Goal: Task Accomplishment & Management: Use online tool/utility

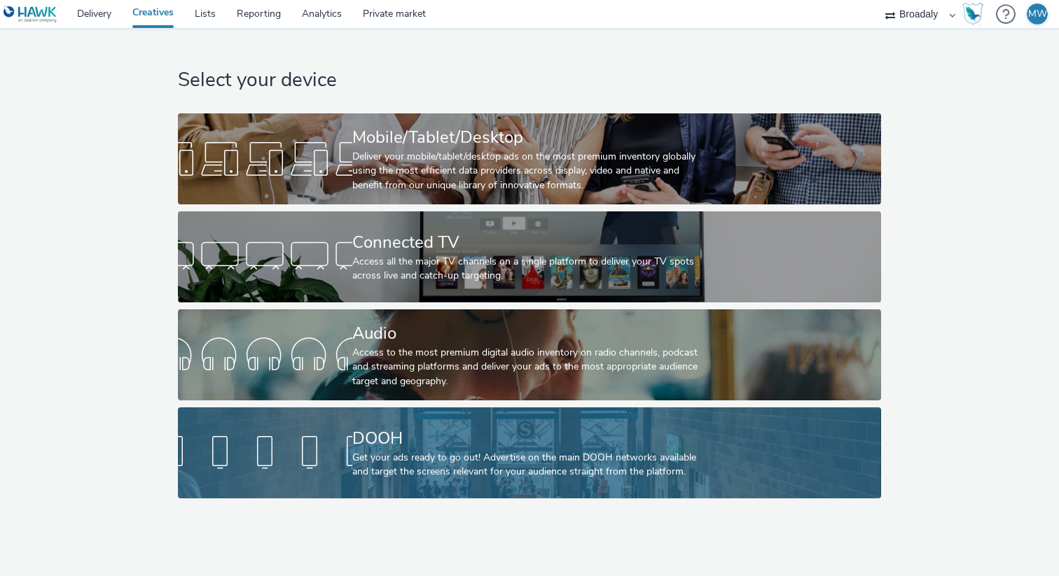
click at [383, 455] on div "Get your ads ready to go out! Advertise on the main DOOH networks available and…" at bounding box center [526, 465] width 349 height 29
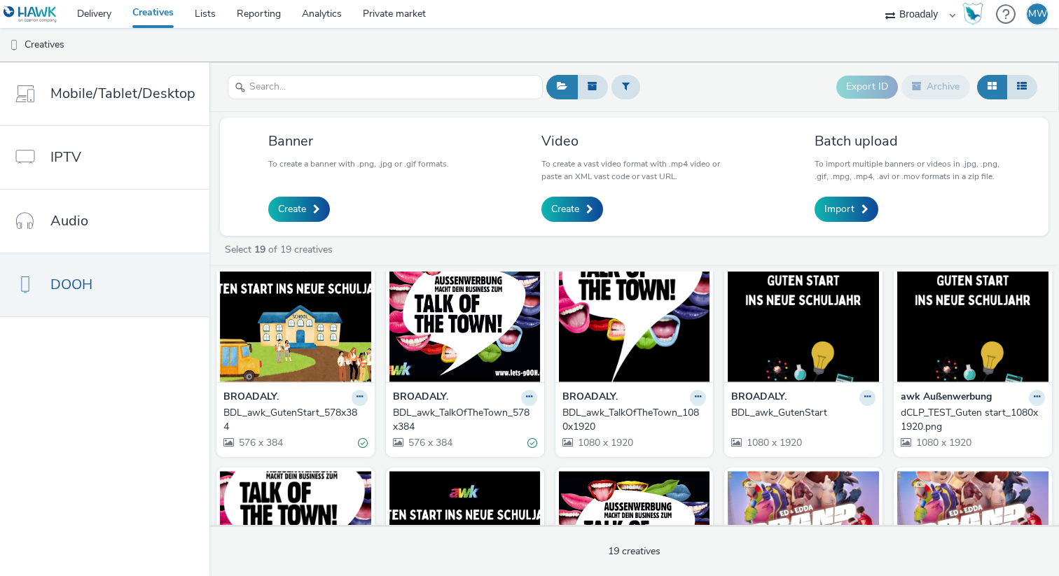
scroll to position [49, 0]
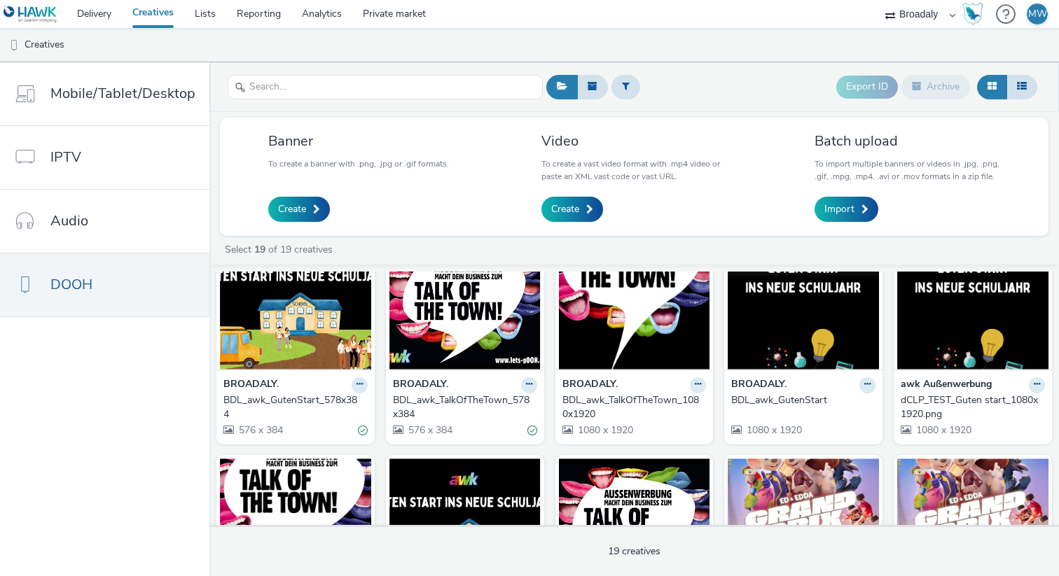
click at [782, 329] on img at bounding box center [803, 301] width 151 height 137
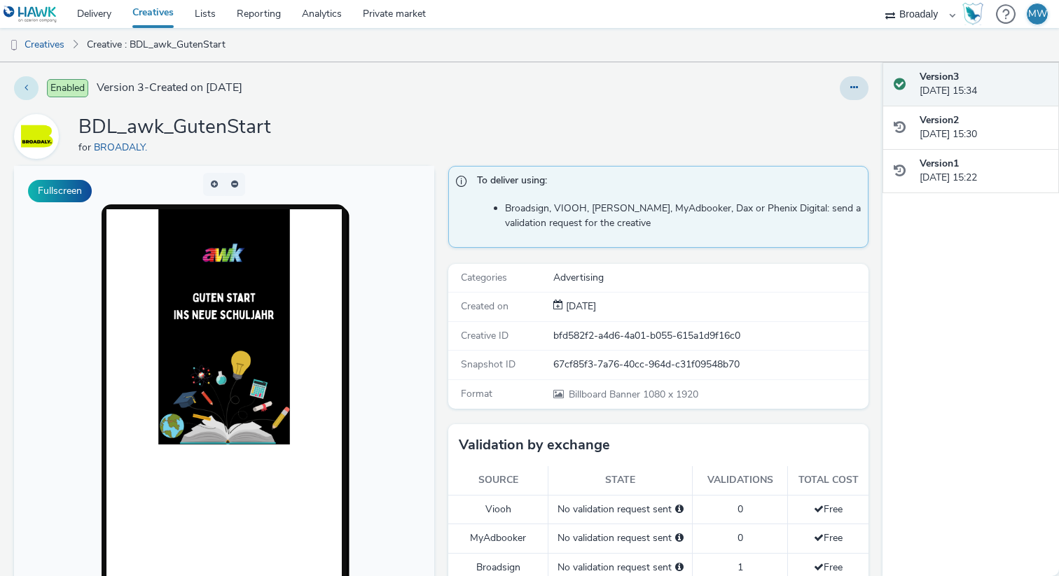
click at [20, 88] on button at bounding box center [26, 88] width 25 height 24
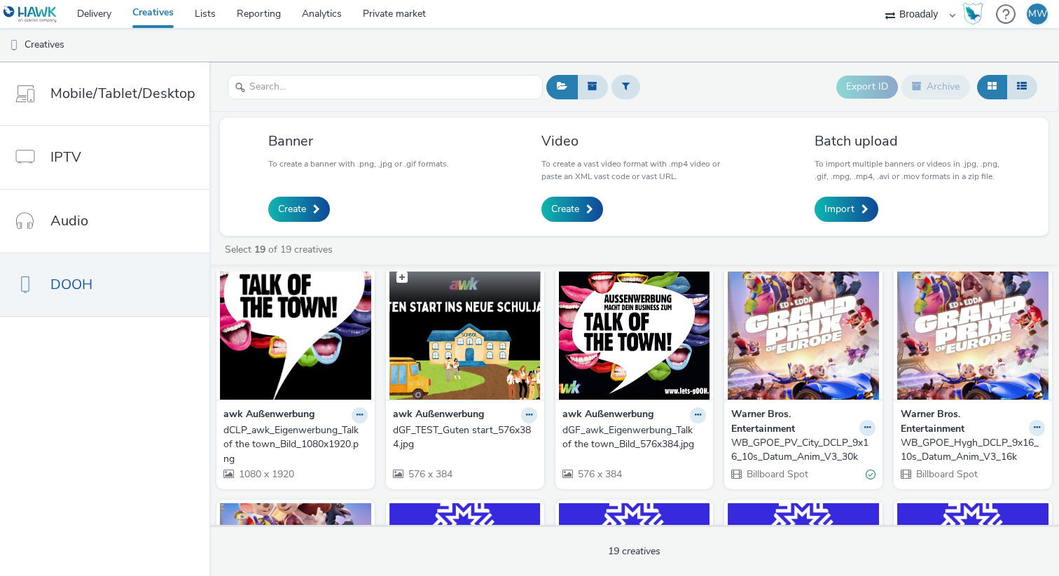
scroll to position [244, 0]
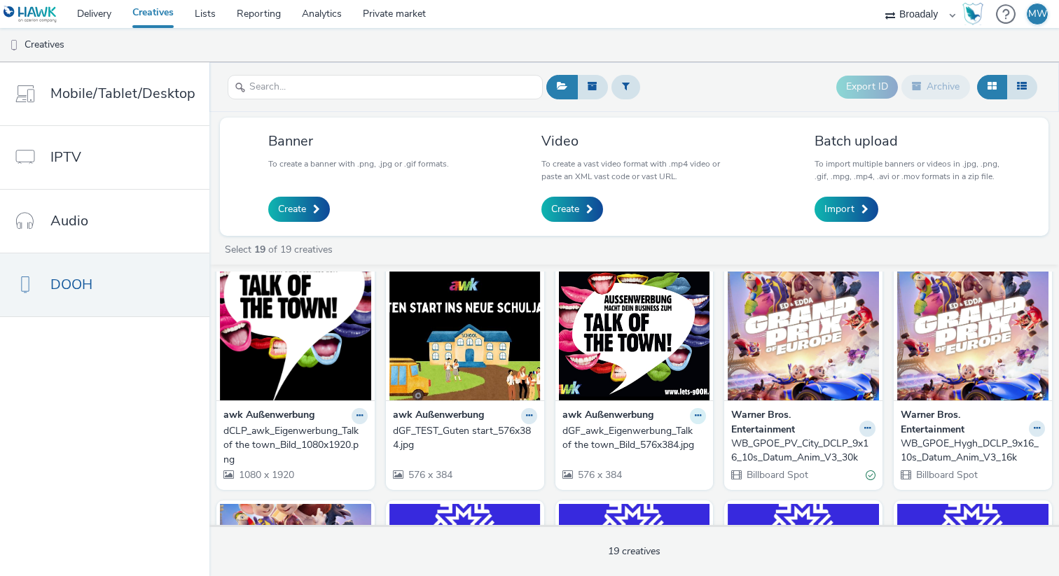
click at [363, 194] on icon at bounding box center [359, 190] width 6 height 8
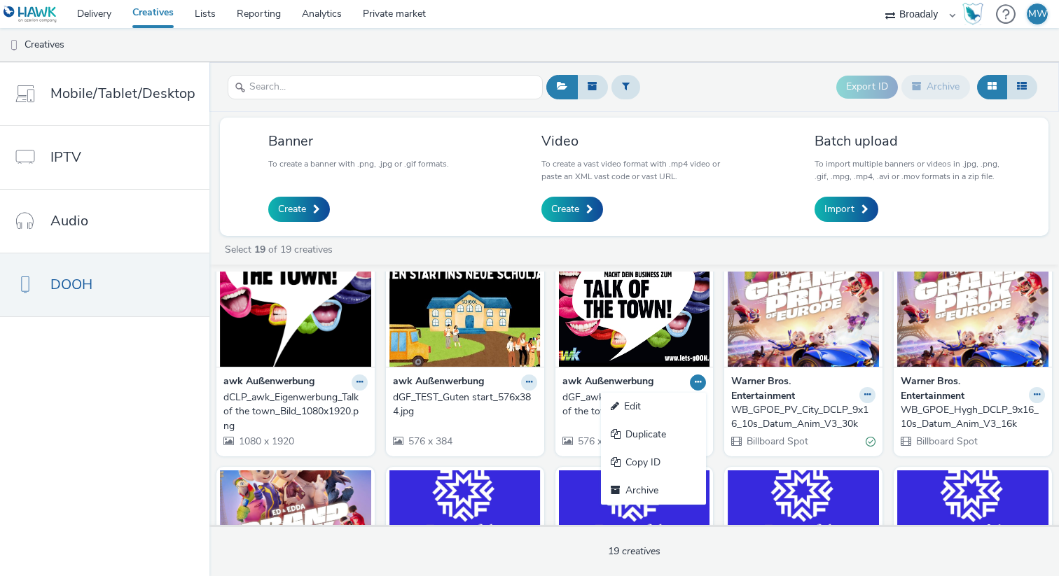
scroll to position [287, 0]
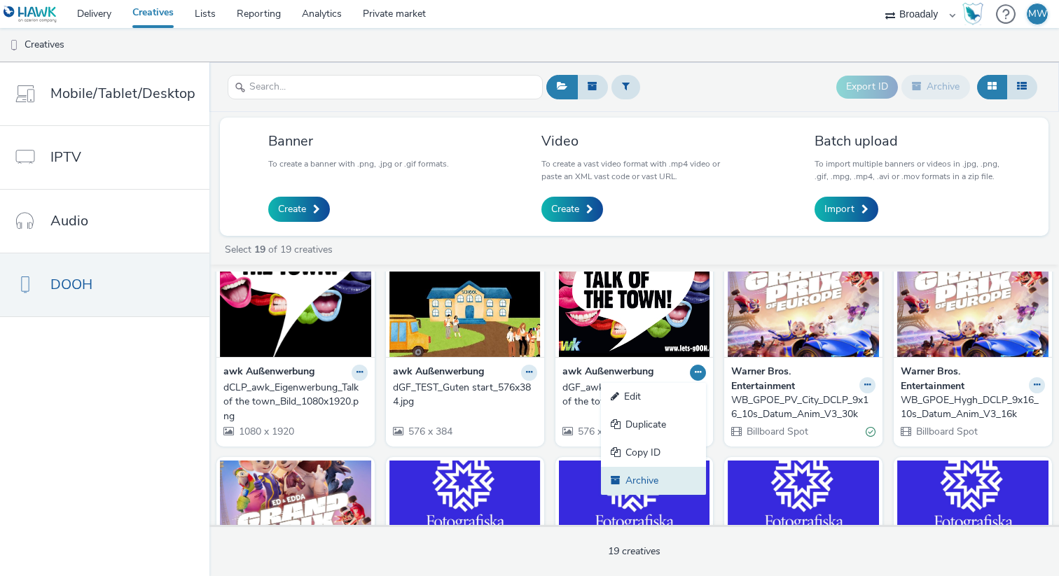
click at [645, 478] on link "Archive" at bounding box center [653, 481] width 105 height 28
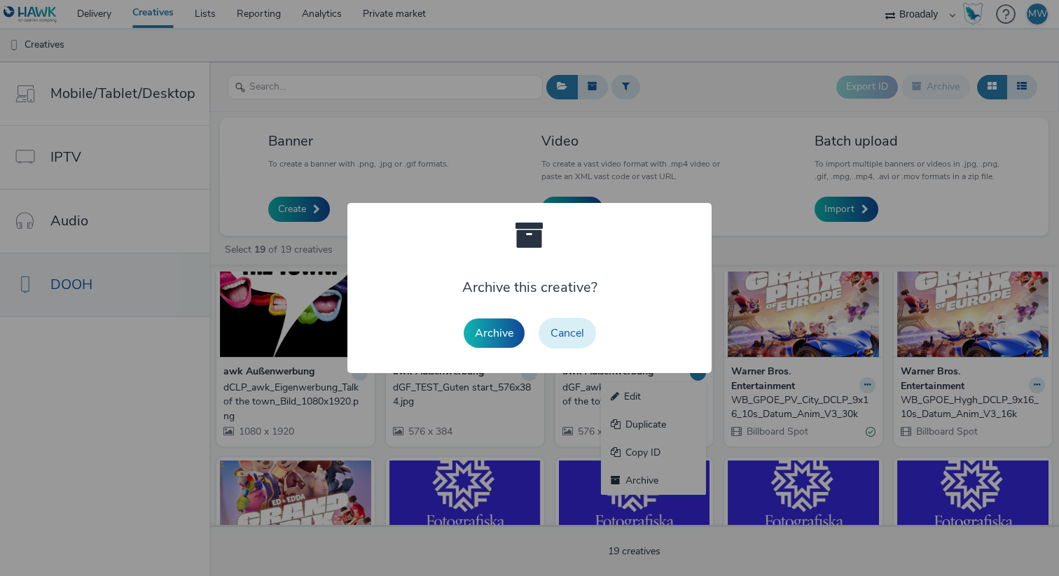
click at [557, 337] on button "Cancel" at bounding box center [567, 333] width 57 height 31
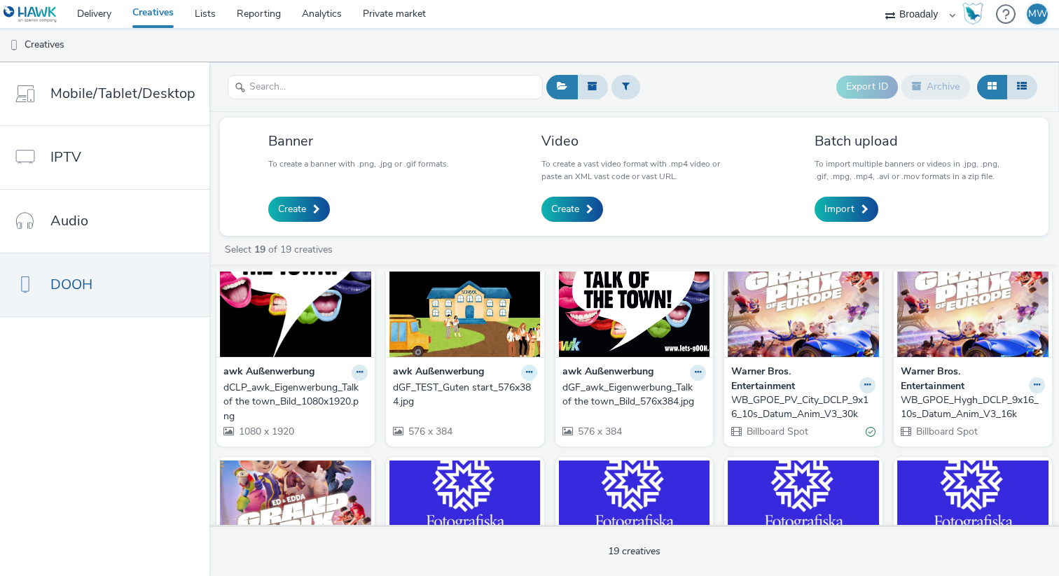
click at [363, 151] on icon at bounding box center [359, 146] width 6 height 8
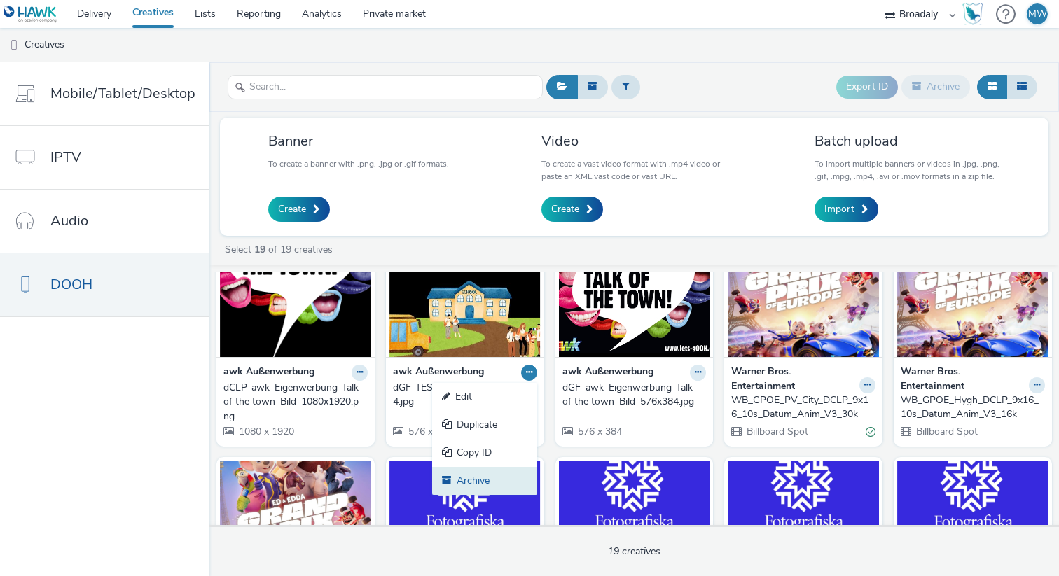
click at [484, 476] on link "Archive" at bounding box center [484, 481] width 105 height 28
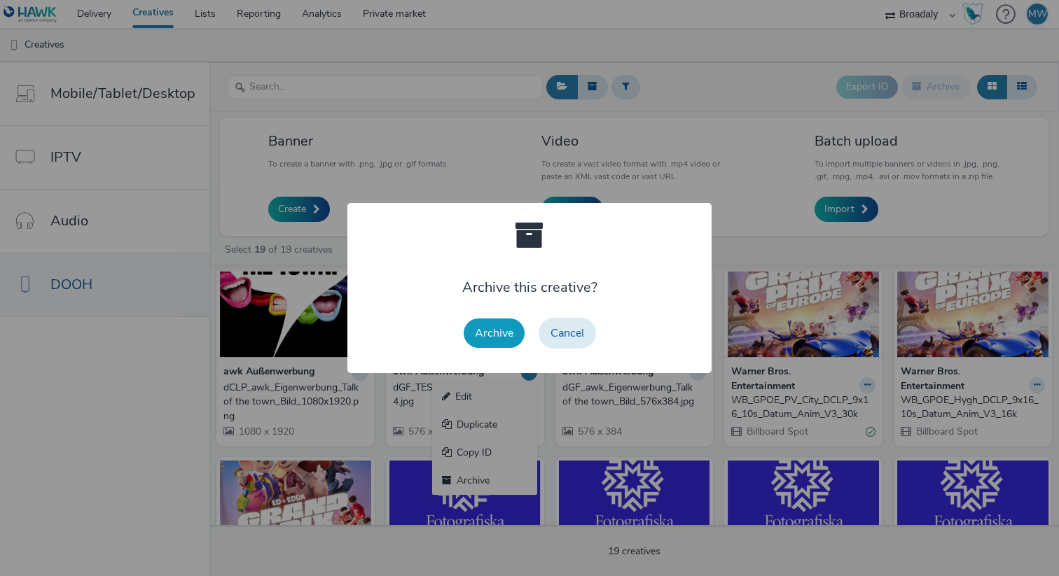
click at [490, 335] on button "Archive" at bounding box center [494, 333] width 61 height 29
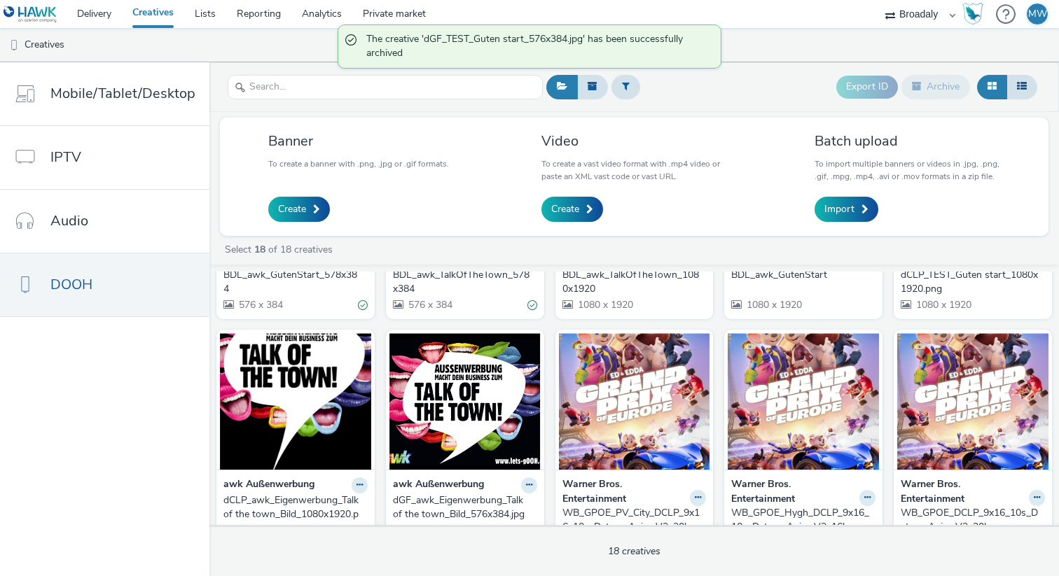
scroll to position [197, 0]
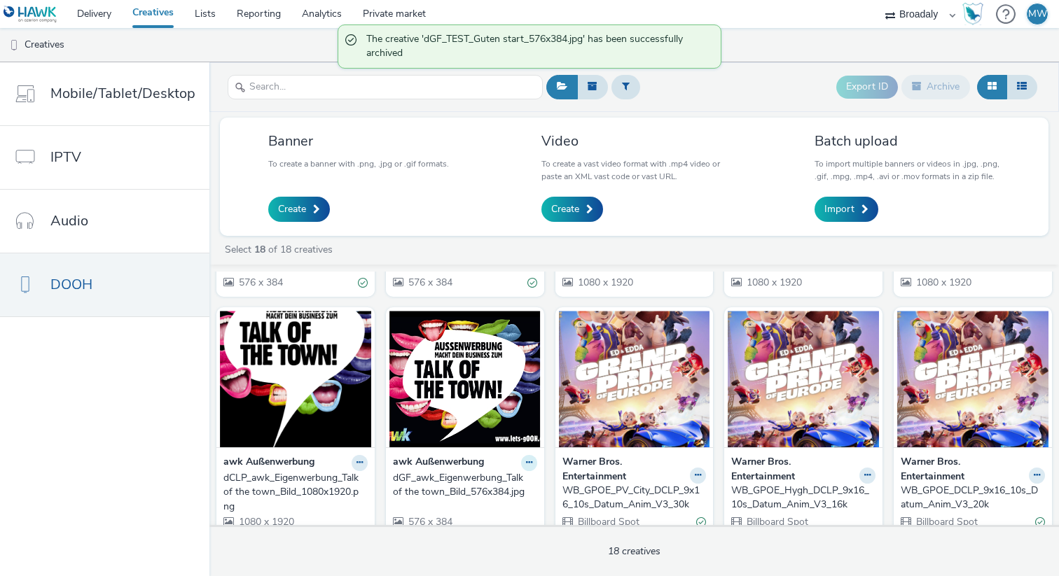
click at [368, 246] on button at bounding box center [360, 238] width 16 height 16
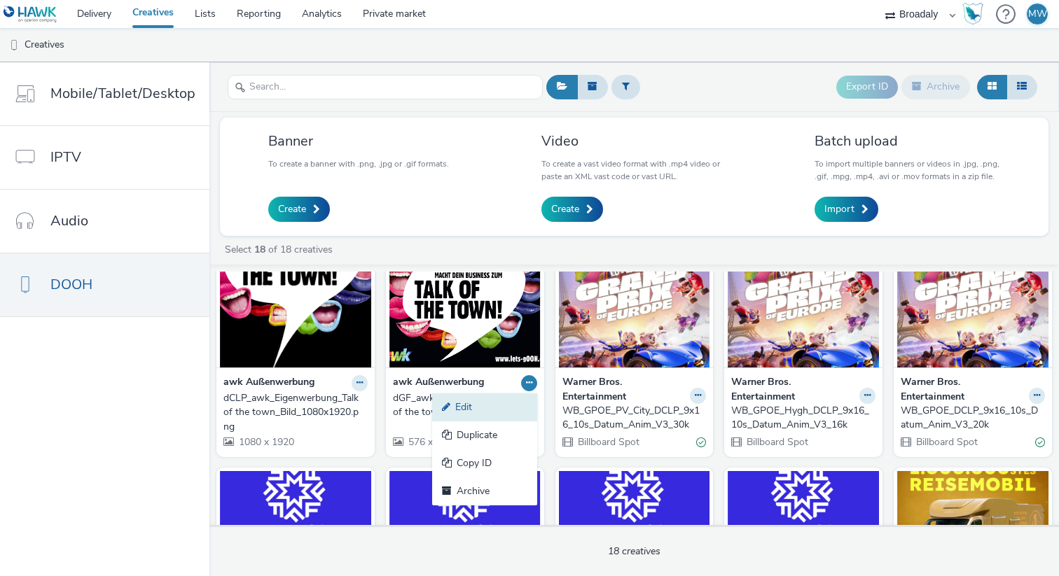
scroll to position [281, 0]
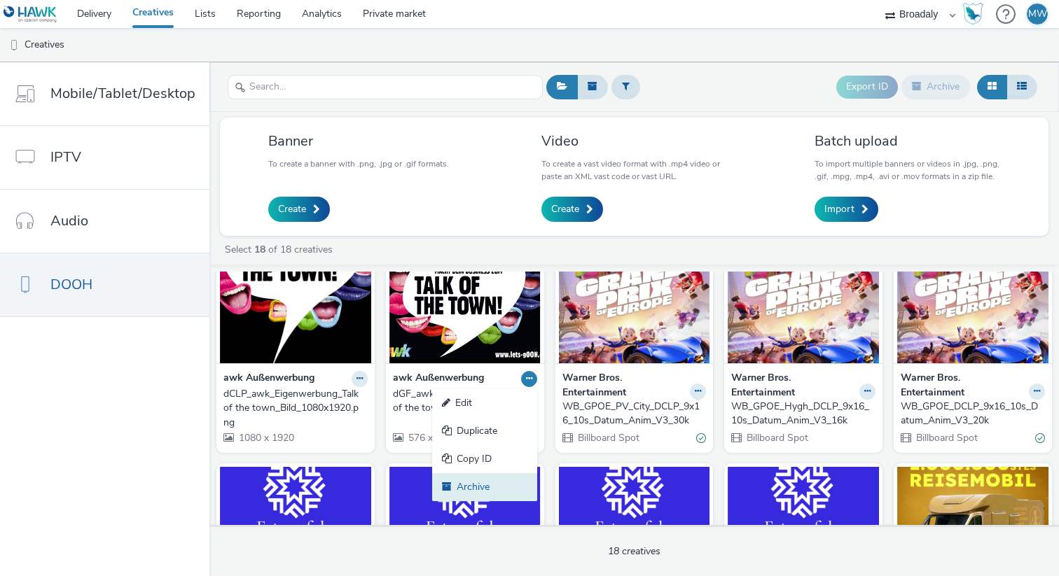
click at [477, 485] on link "Archive" at bounding box center [484, 487] width 105 height 28
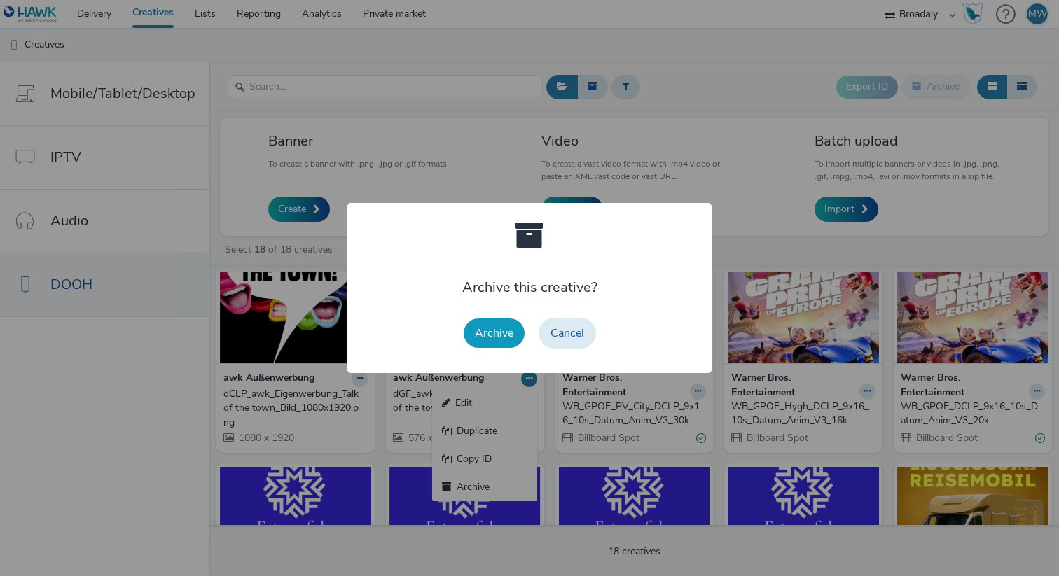
click at [496, 338] on button "Archive" at bounding box center [494, 333] width 61 height 29
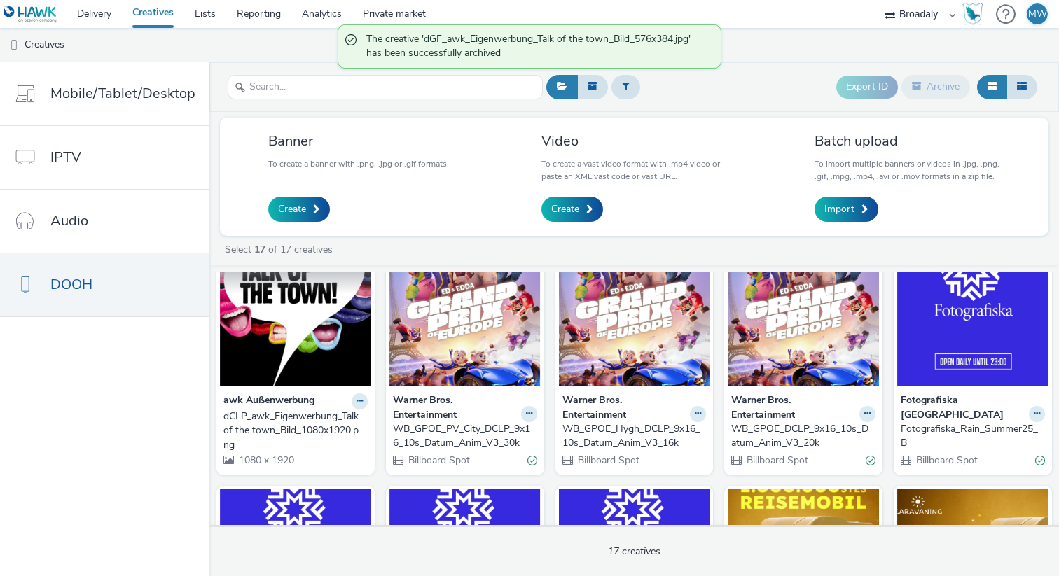
scroll to position [264, 0]
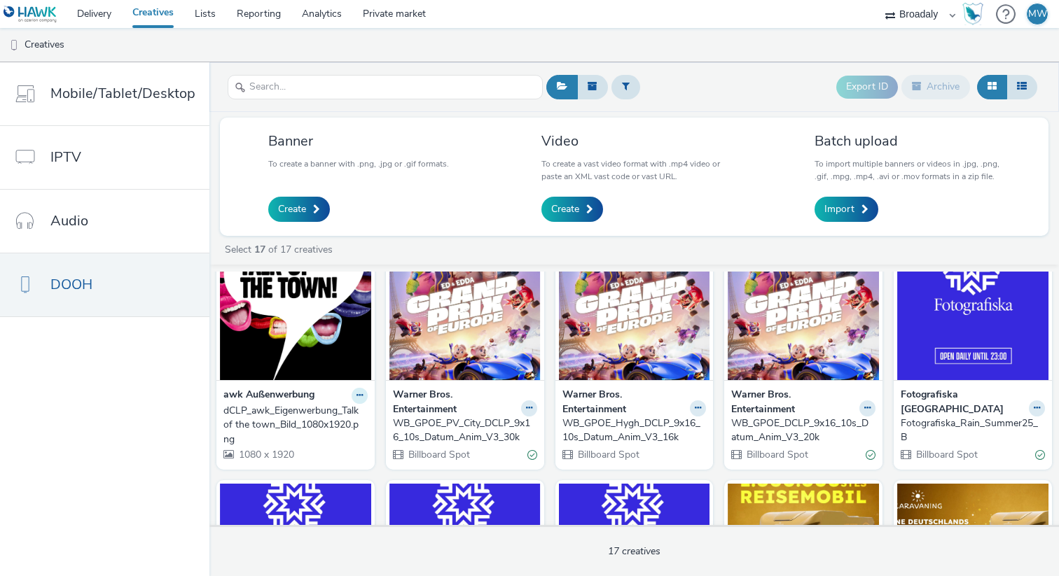
click at [352, 179] on button at bounding box center [360, 170] width 16 height 16
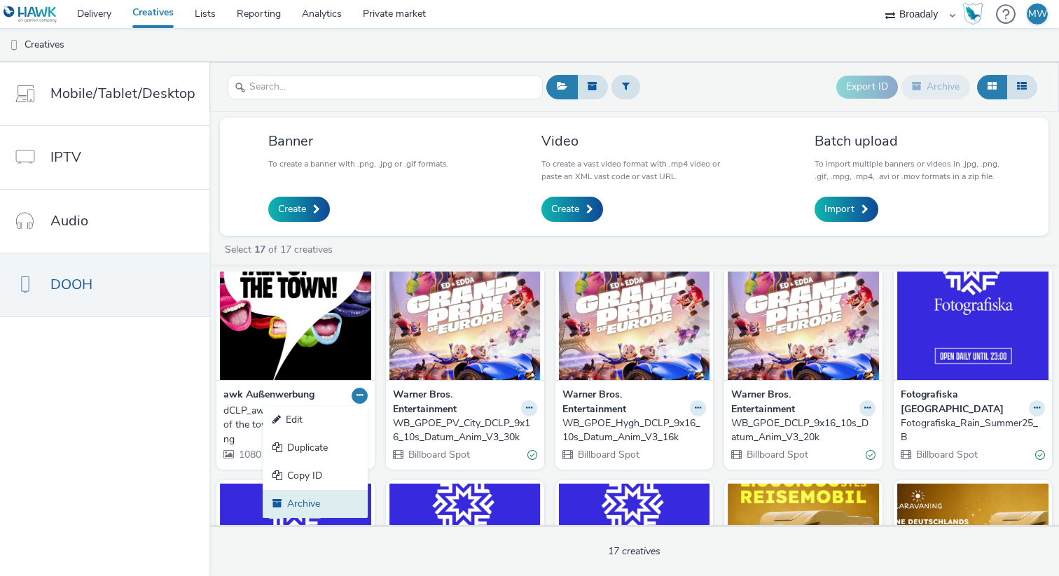
click at [319, 500] on link "Archive" at bounding box center [315, 504] width 105 height 28
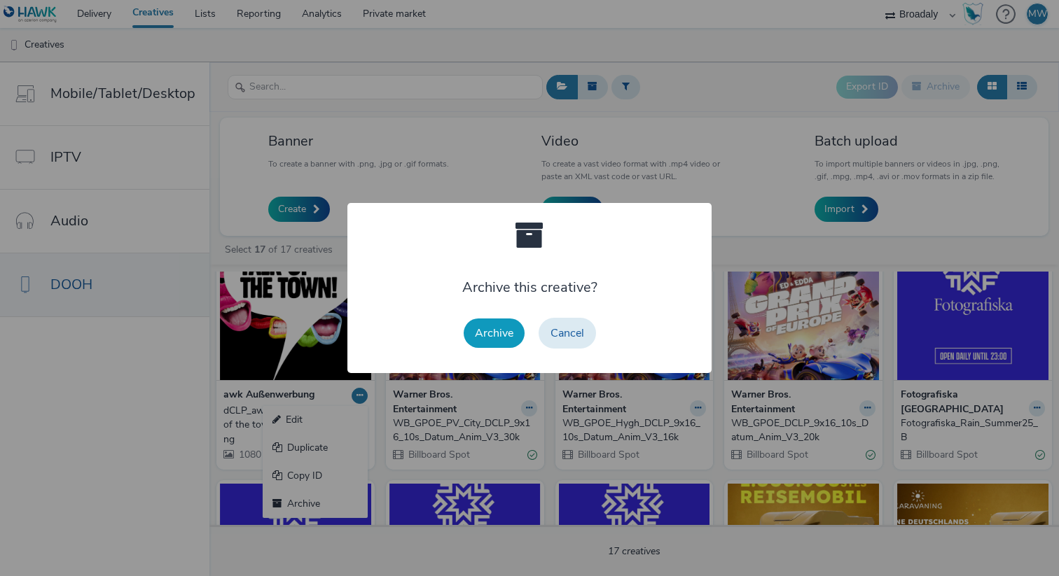
click at [481, 333] on button "Archive" at bounding box center [494, 333] width 61 height 29
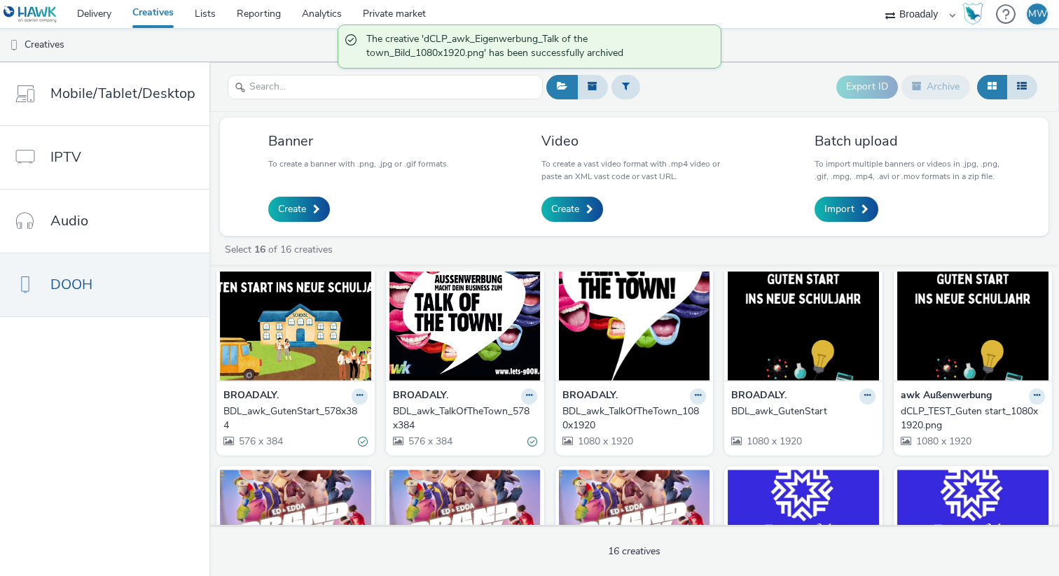
scroll to position [40, 0]
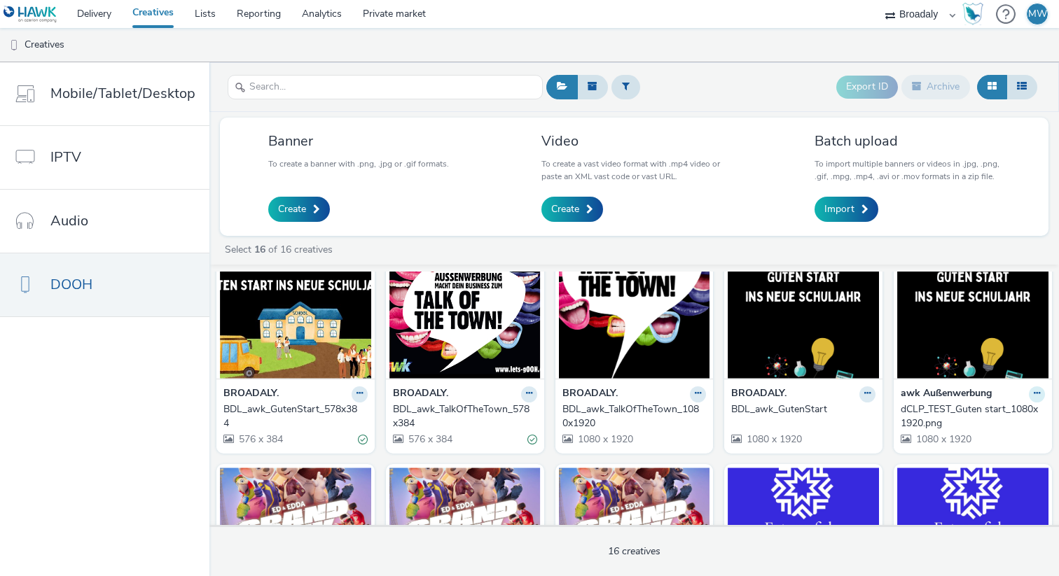
click at [363, 393] on icon at bounding box center [359, 393] width 6 height 8
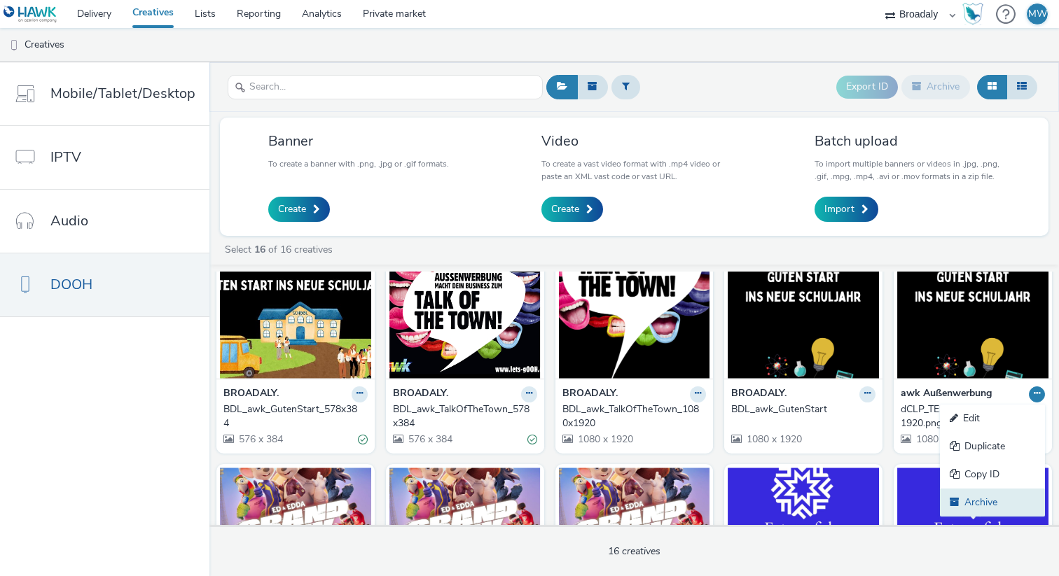
click at [981, 501] on link "Archive" at bounding box center [992, 503] width 105 height 28
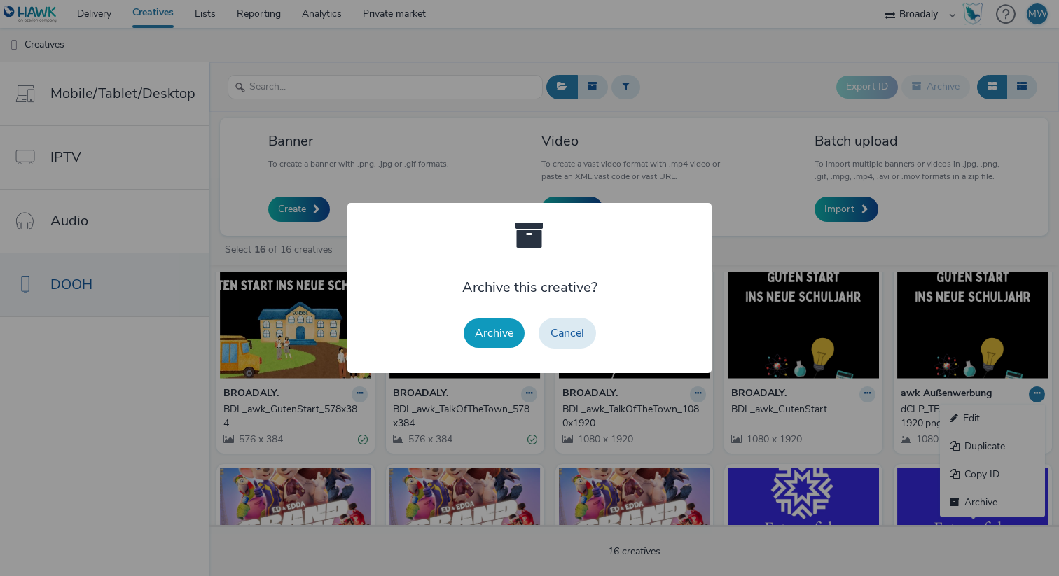
click at [485, 326] on button "Archive" at bounding box center [494, 333] width 61 height 29
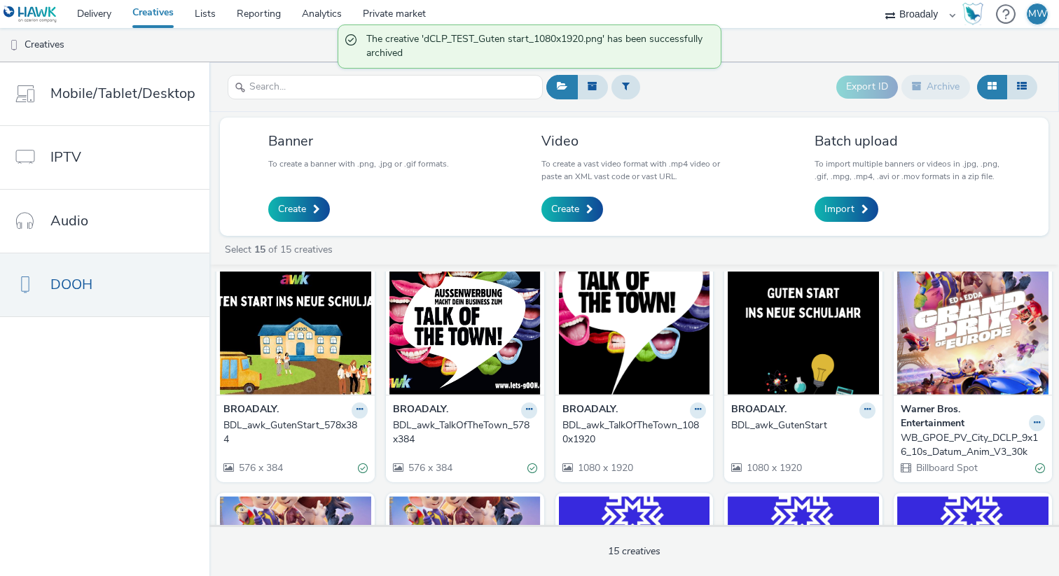
scroll to position [1, 0]
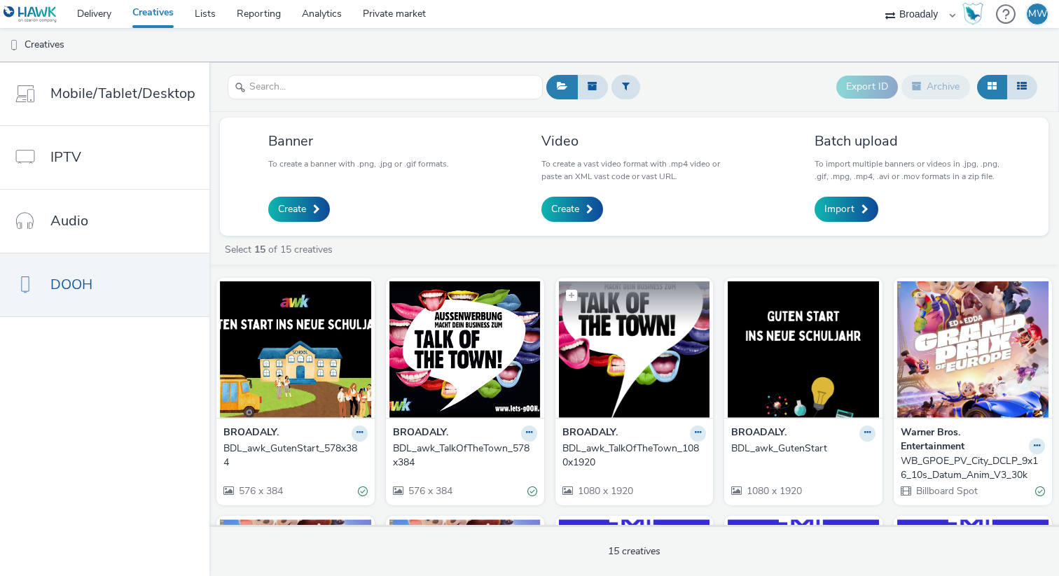
click at [594, 409] on img at bounding box center [634, 350] width 151 height 137
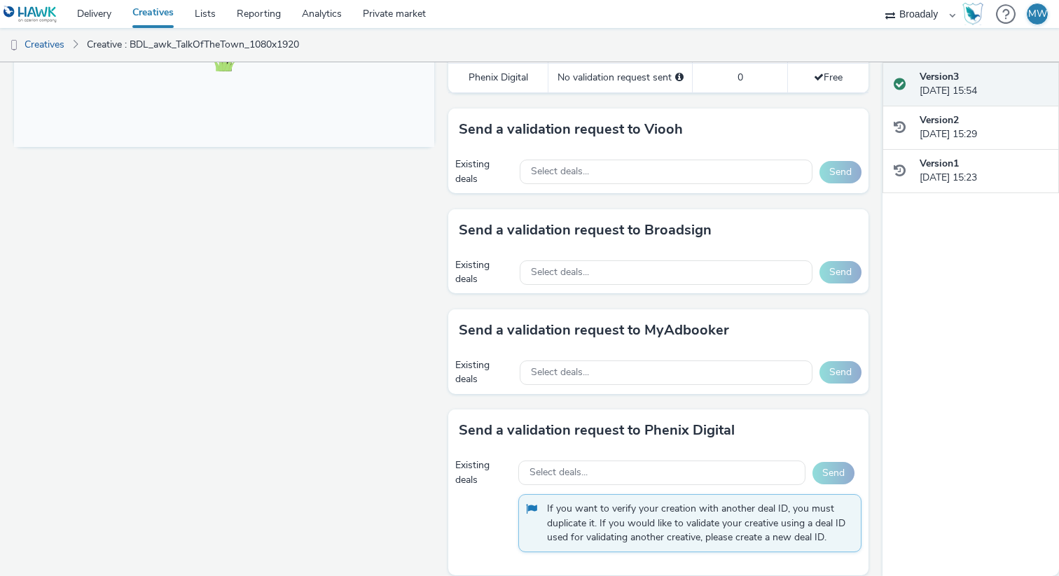
scroll to position [608, 0]
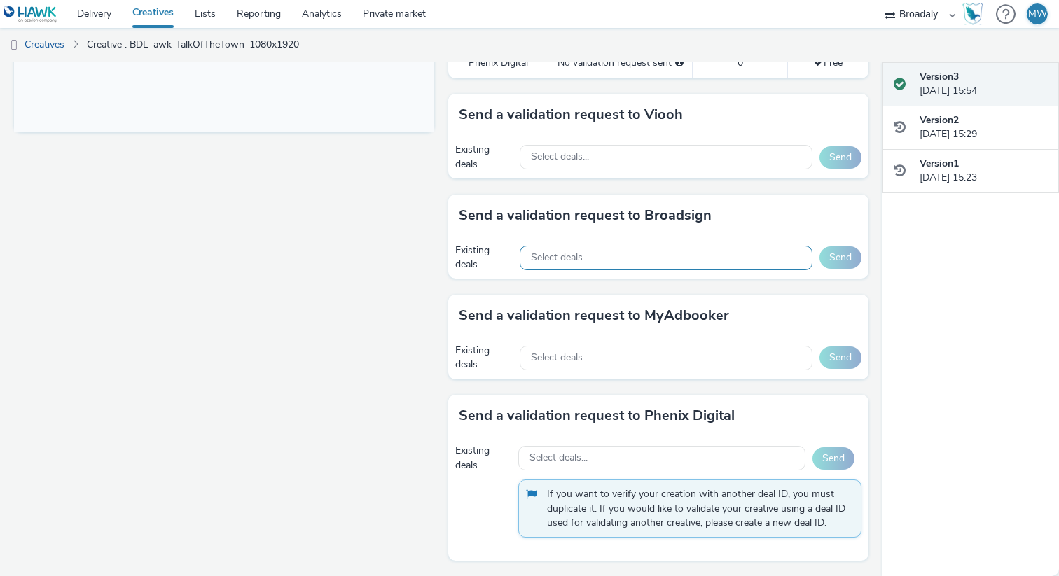
click at [565, 256] on span "Select deals..." at bounding box center [560, 258] width 58 height 12
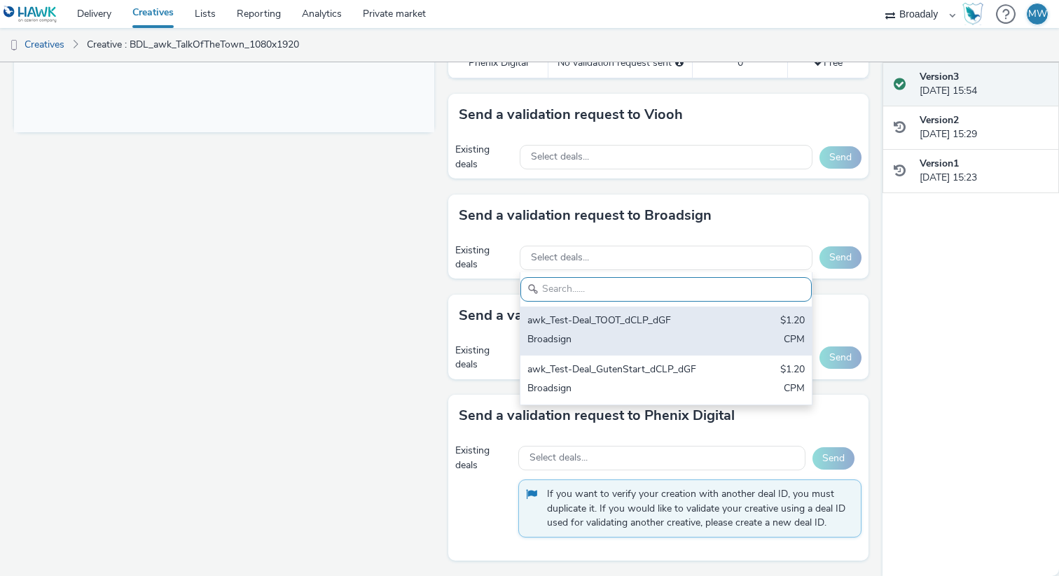
click at [571, 329] on div "awk_Test-Deal_TOOT_dCLP_dGF $1.20 Broadsign CPM" at bounding box center [665, 331] width 291 height 49
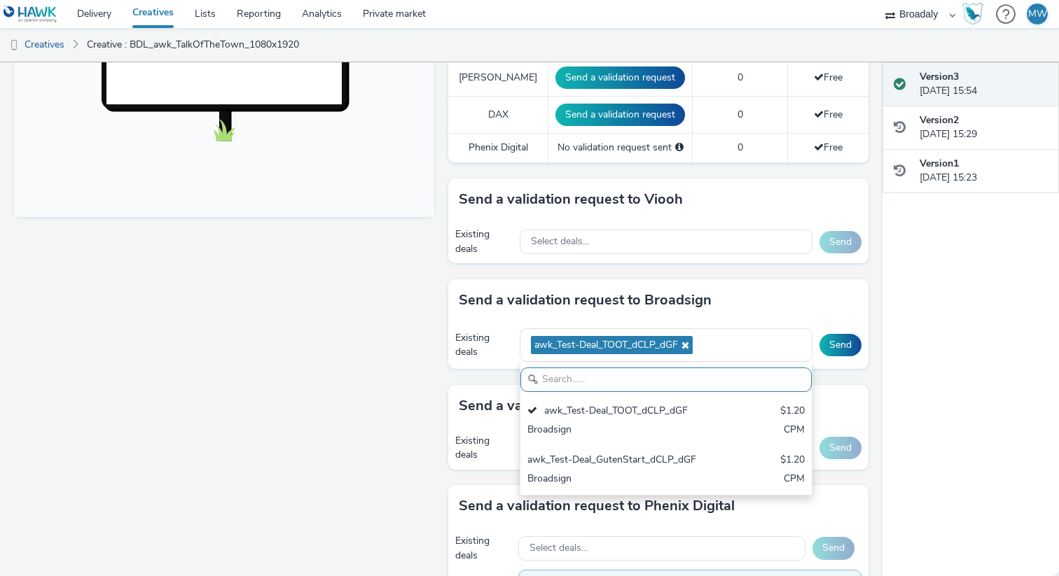
scroll to position [580, 0]
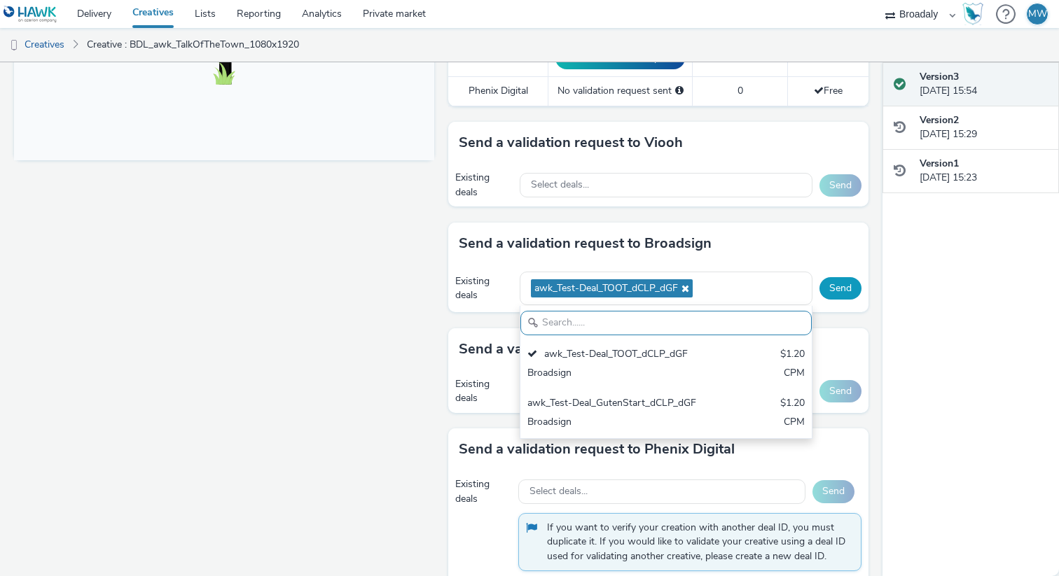
click at [847, 281] on button "Send" at bounding box center [840, 288] width 42 height 22
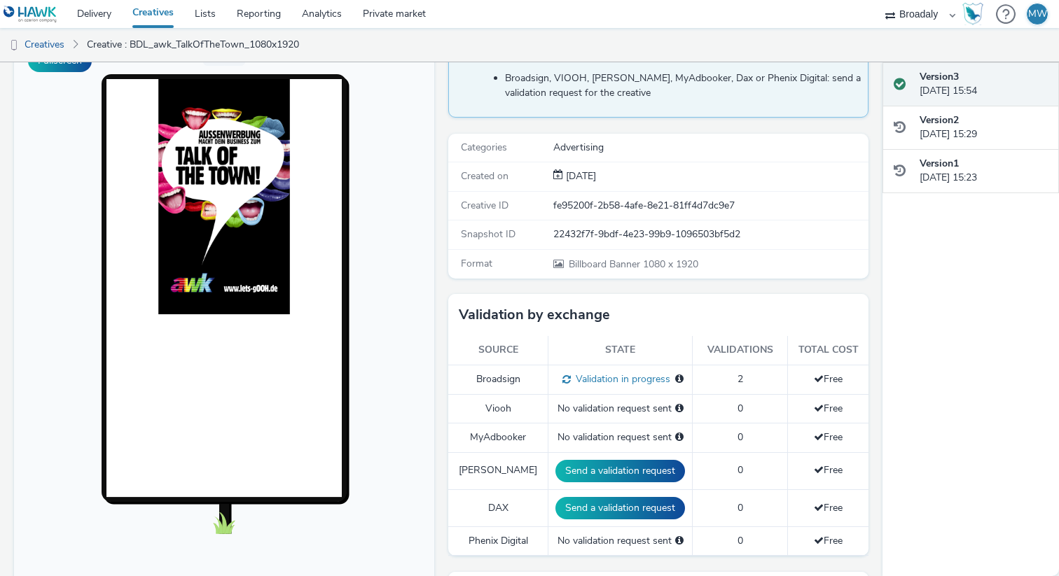
scroll to position [0, 0]
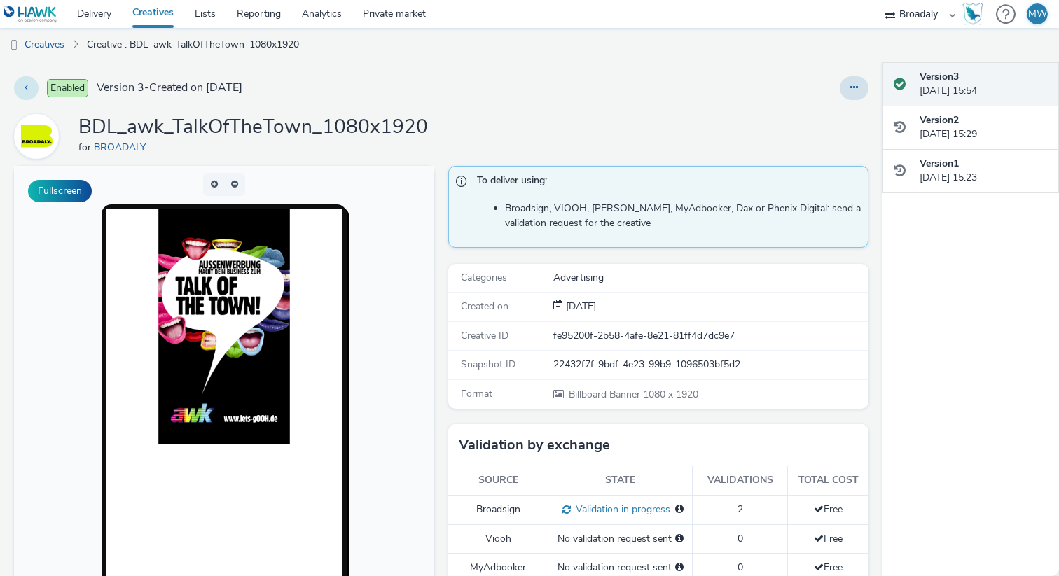
click at [26, 90] on icon at bounding box center [27, 88] width 4 height 10
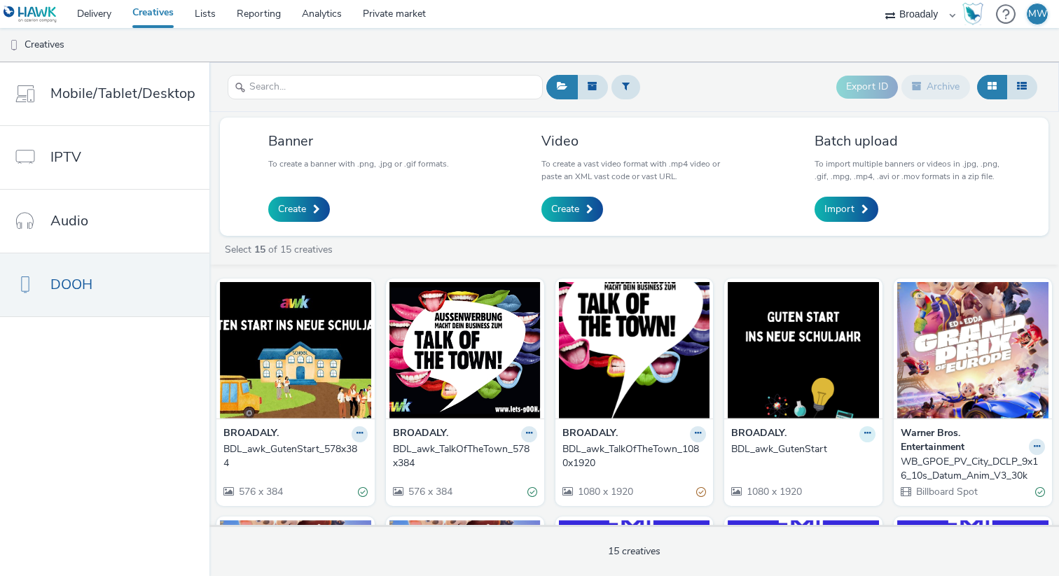
click at [363, 435] on icon at bounding box center [359, 433] width 6 height 8
click at [810, 459] on link "Edit" at bounding box center [822, 459] width 105 height 28
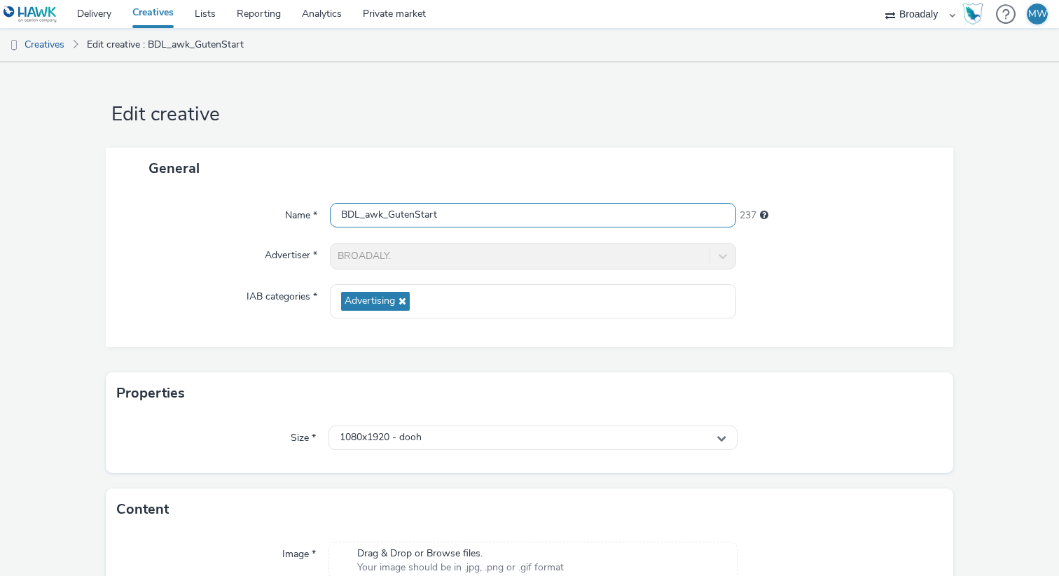
click at [488, 215] on input "BDL_awk_GutenStart" at bounding box center [533, 215] width 406 height 25
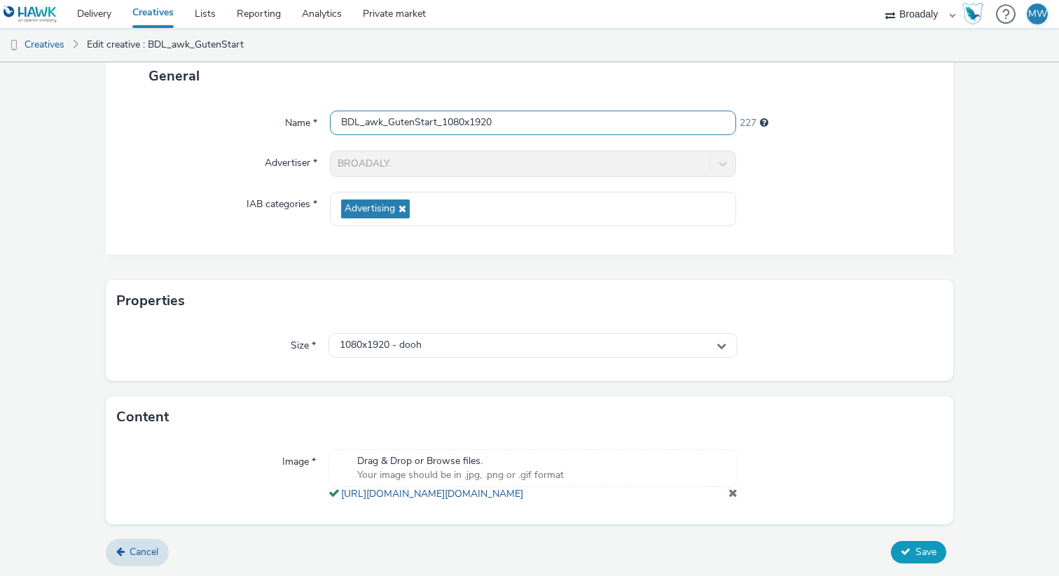
type input "BDL_awk_GutenStart_1080x1920"
click at [918, 543] on button "Save" at bounding box center [918, 552] width 55 height 22
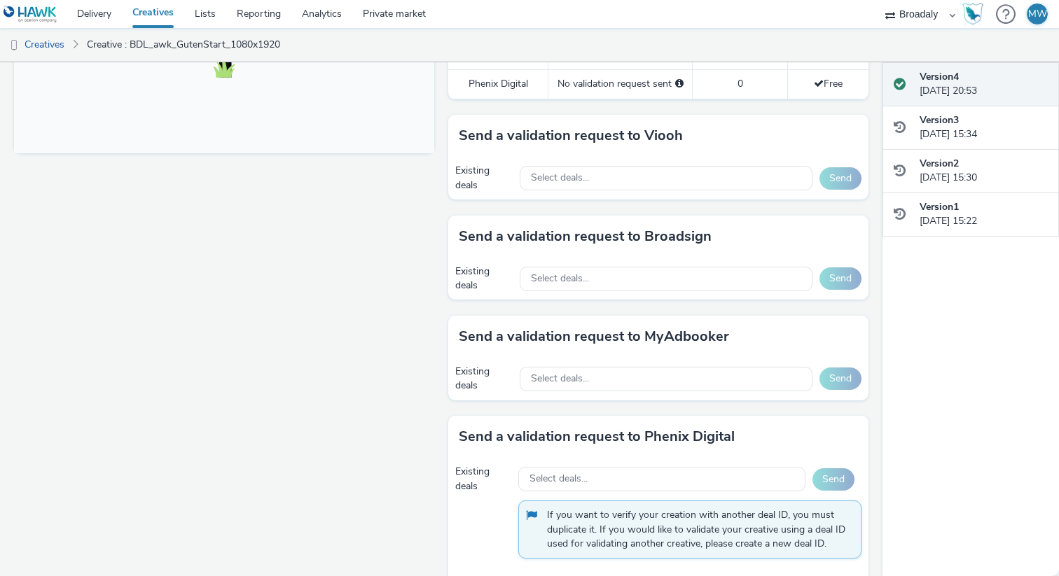
scroll to position [608, 0]
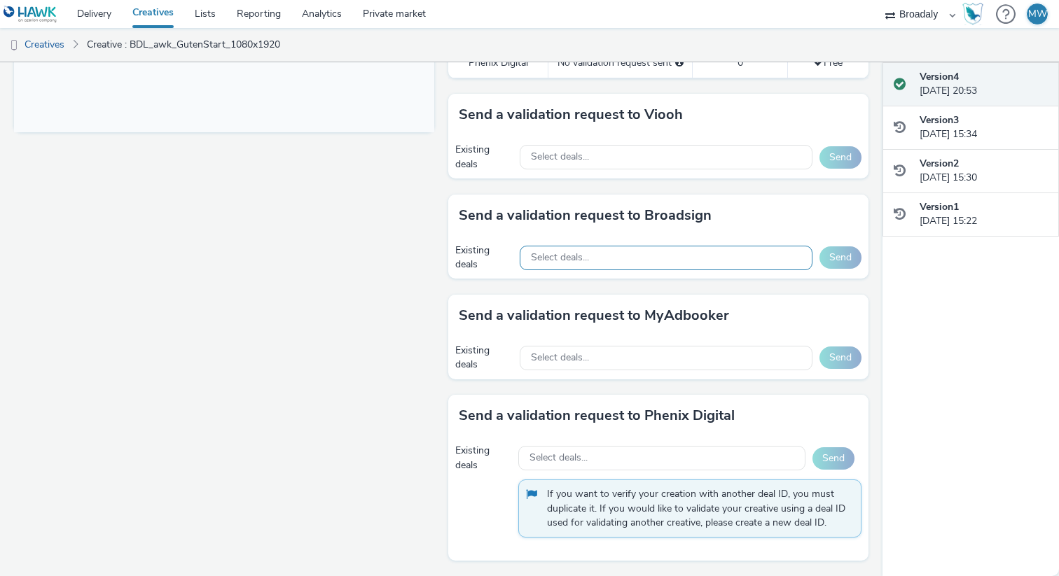
click at [723, 261] on div "Select deals..." at bounding box center [666, 258] width 293 height 25
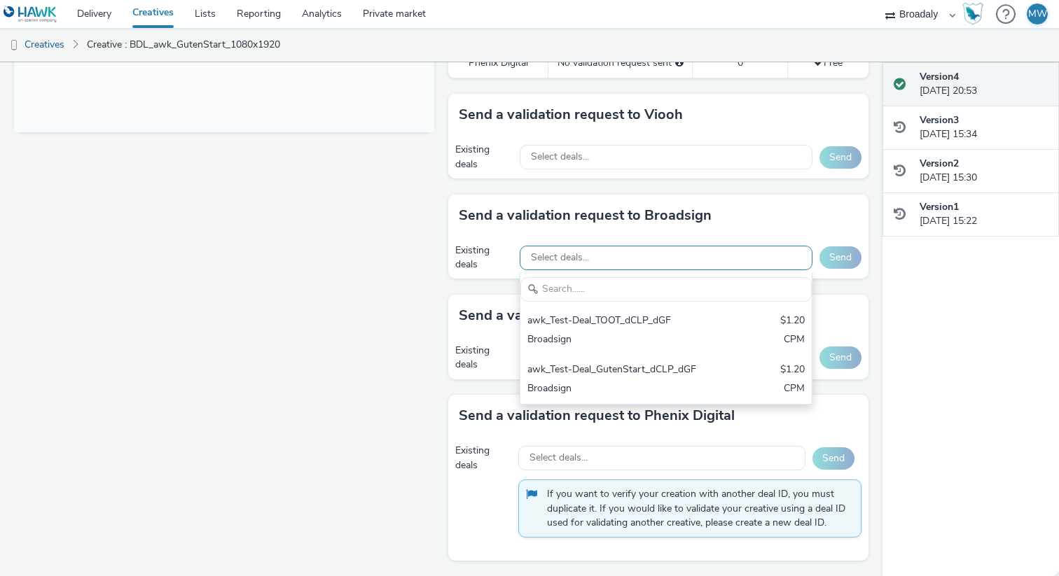
scroll to position [0, 0]
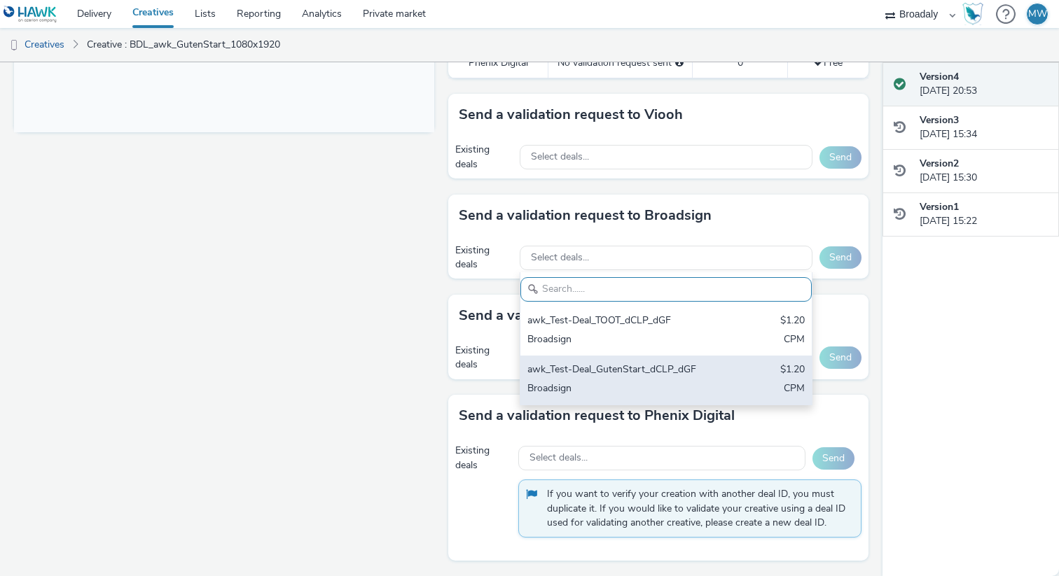
click at [678, 377] on div "awk_Test-Deal_GutenStart_dCLP_dGF $1.20 Broadsign CPM" at bounding box center [665, 380] width 291 height 49
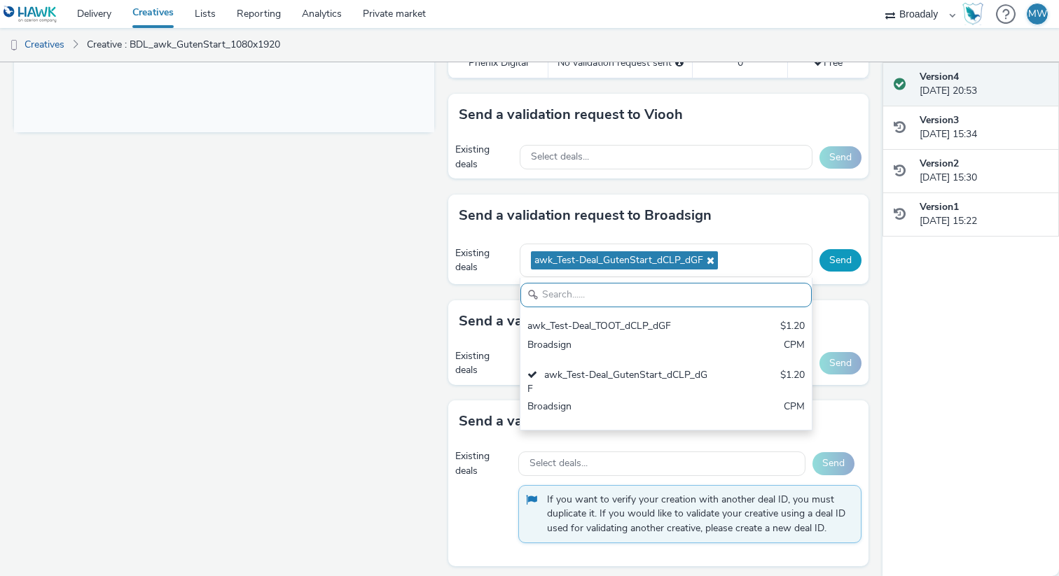
click at [843, 267] on button "Send" at bounding box center [840, 260] width 42 height 22
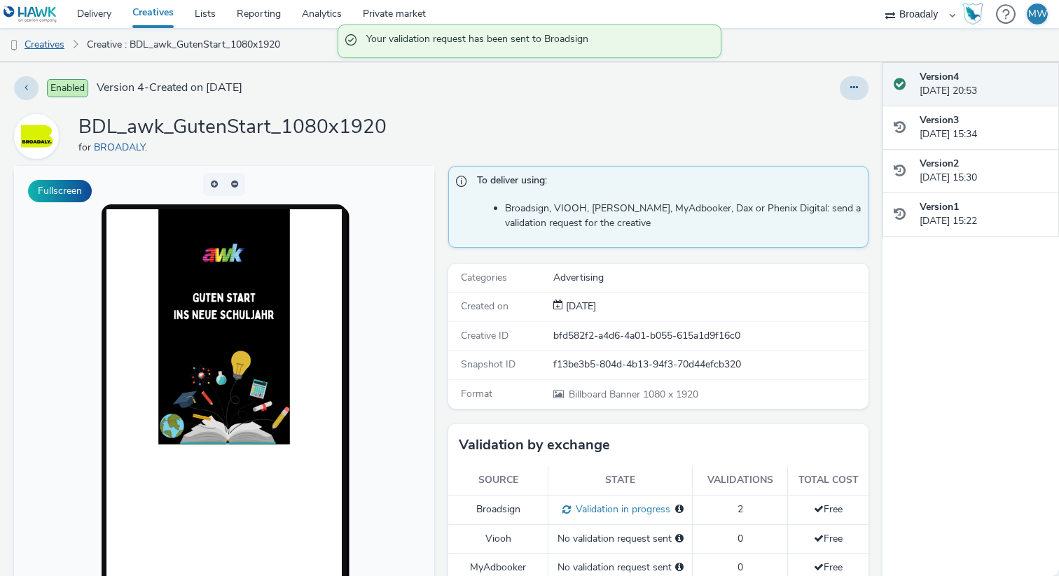
click at [49, 50] on link "Creatives" at bounding box center [35, 45] width 71 height 34
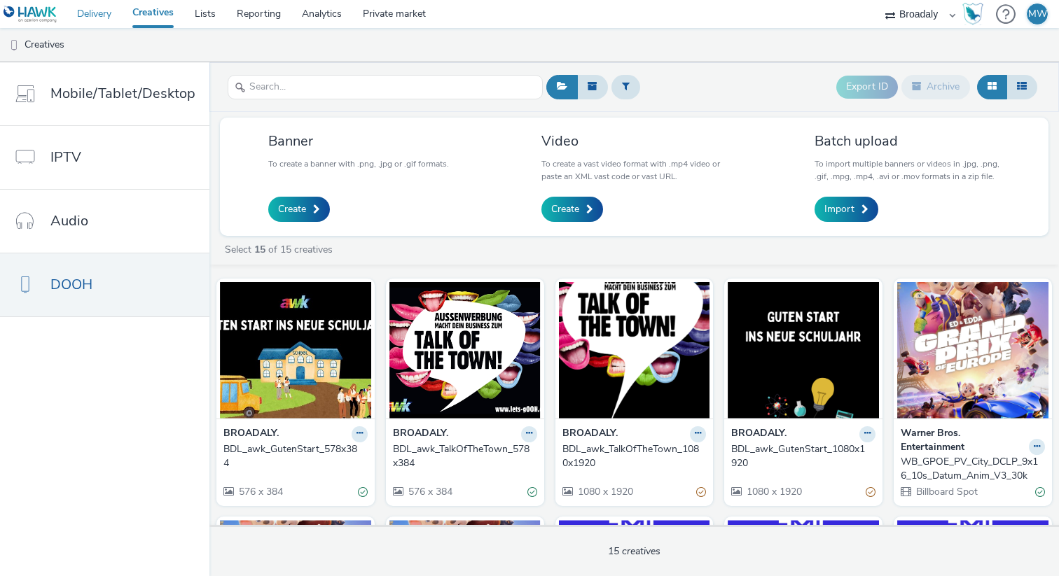
click at [89, 15] on link "Delivery" at bounding box center [94, 14] width 55 height 28
